Goal: Information Seeking & Learning: Check status

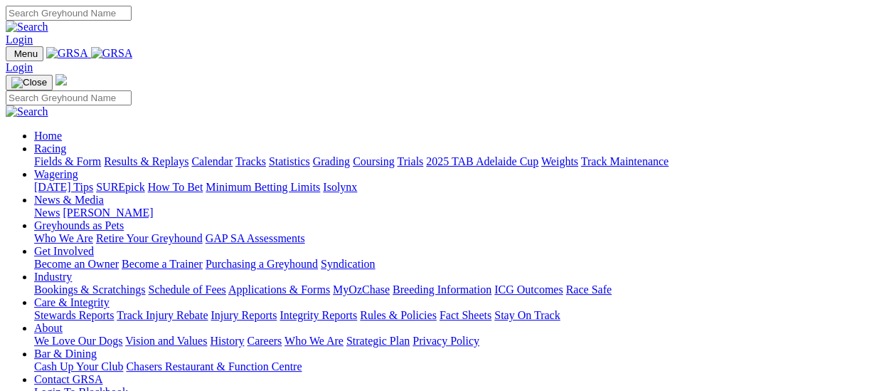
click at [149, 155] on link "Results & Replays" at bounding box center [146, 161] width 85 height 12
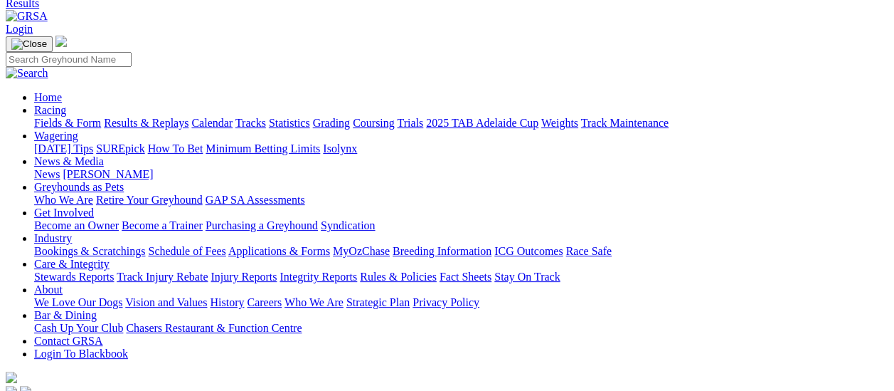
scroll to position [213, 0]
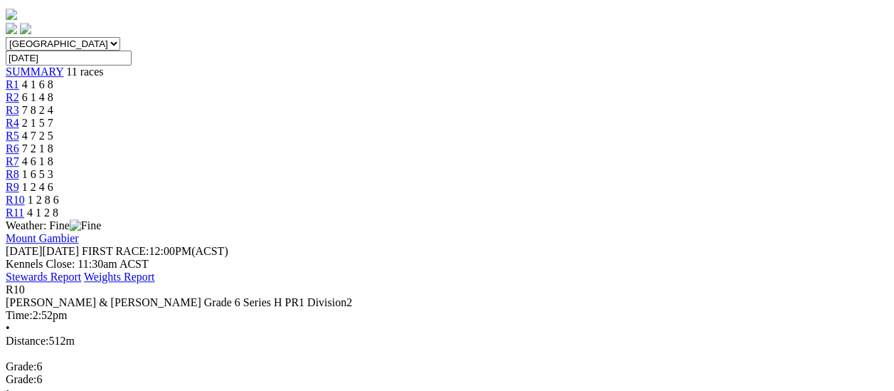
scroll to position [142, 0]
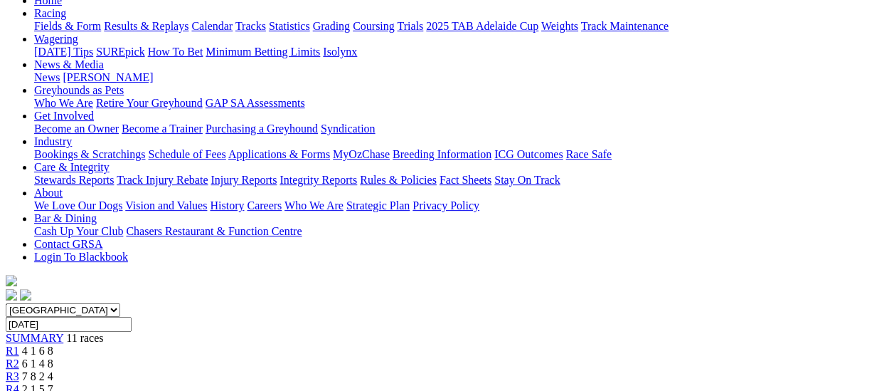
scroll to position [142, 0]
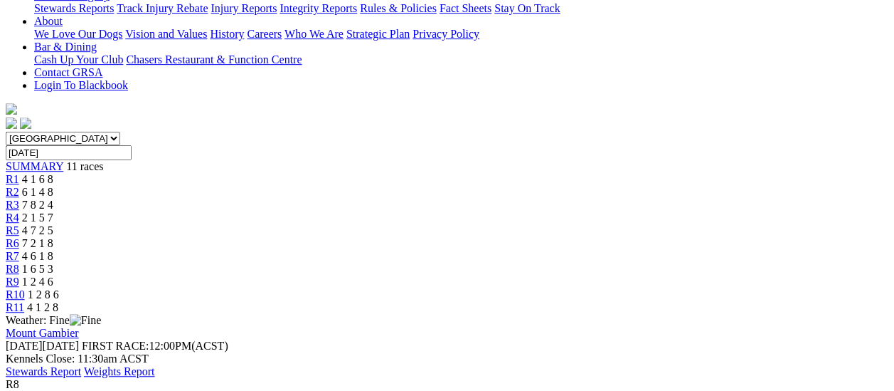
scroll to position [71, 0]
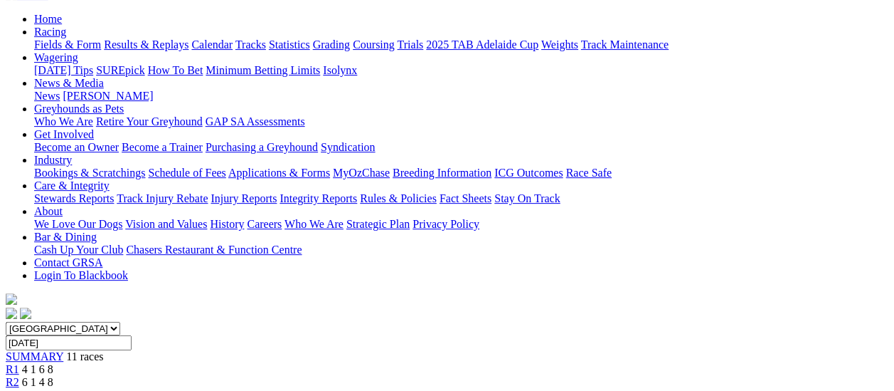
scroll to position [142, 0]
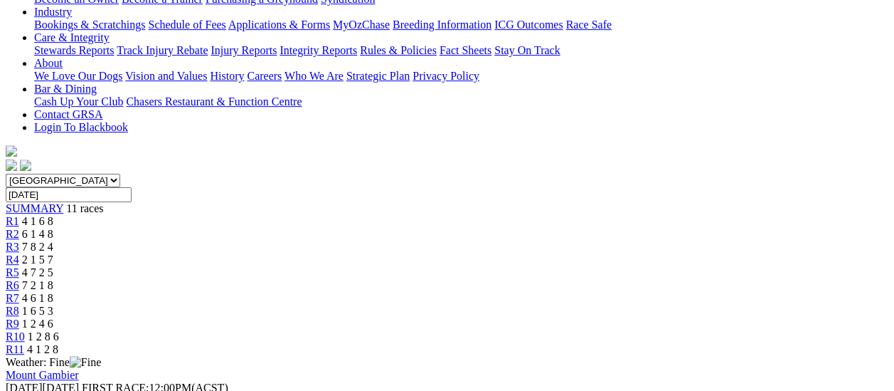
scroll to position [142, 0]
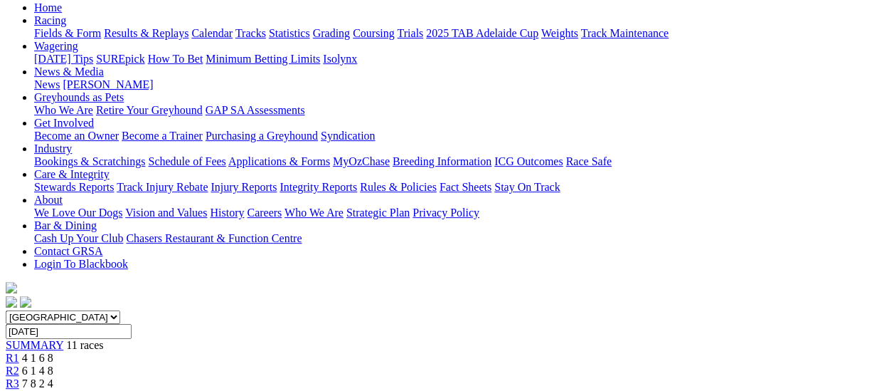
scroll to position [142, 0]
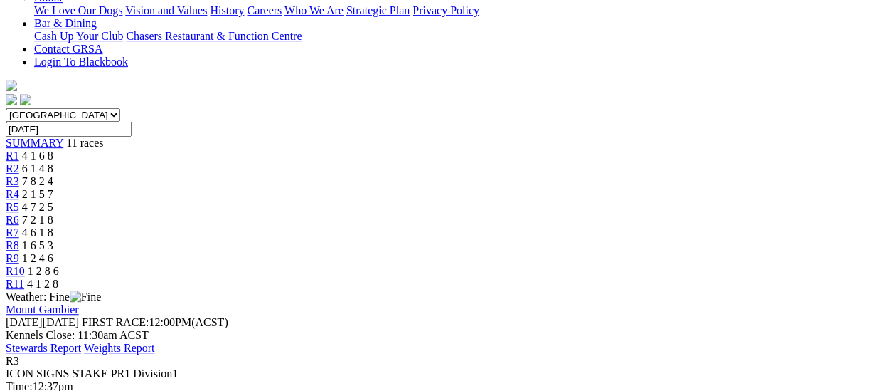
scroll to position [71, 0]
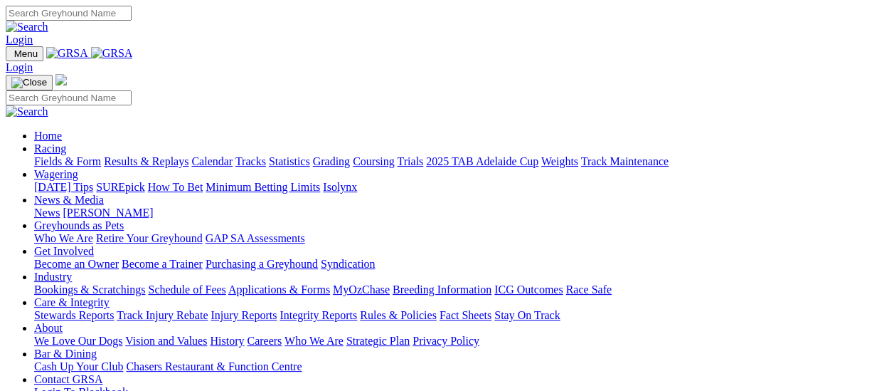
click at [73, 155] on link "Fields & Form" at bounding box center [67, 161] width 67 height 12
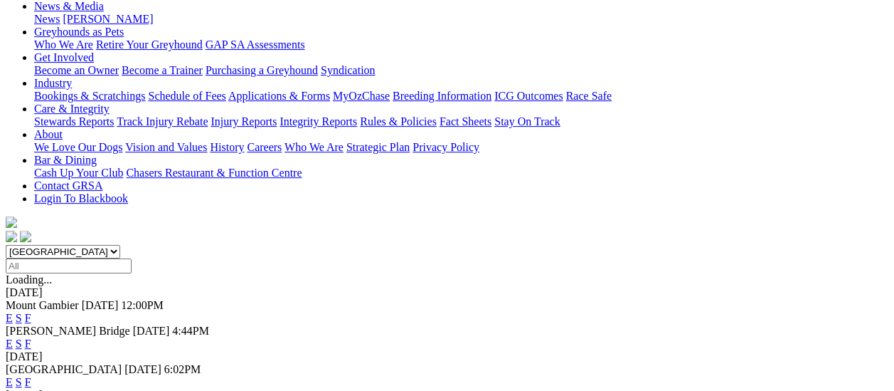
scroll to position [213, 0]
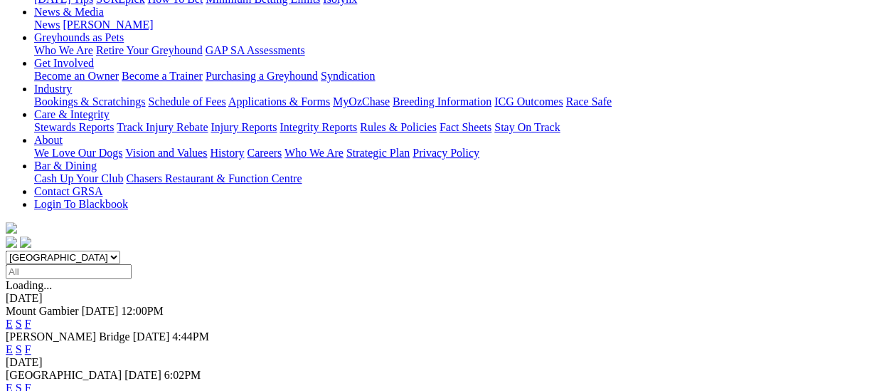
click at [31, 343] on link "F" at bounding box center [28, 349] width 6 height 12
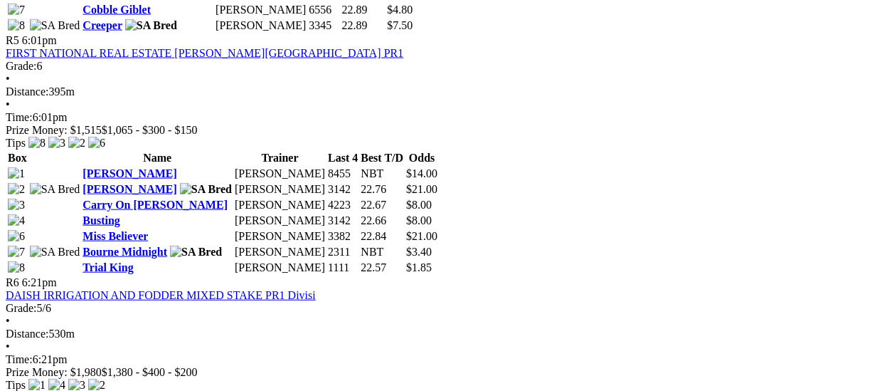
scroll to position [1779, 0]
